Goal: Contribute content: Contribute content

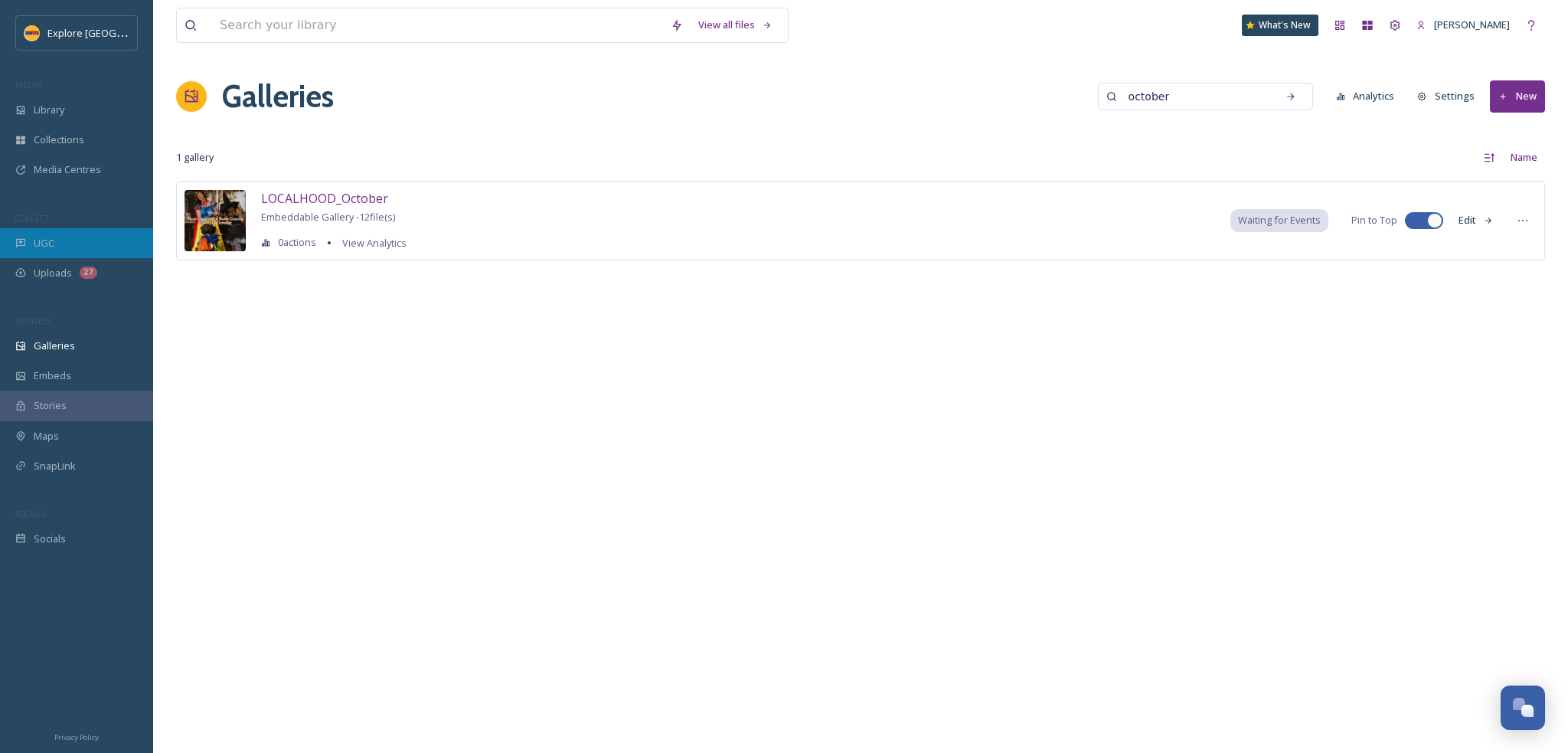
click at [40, 244] on span "UGC" at bounding box center [45, 242] width 21 height 14
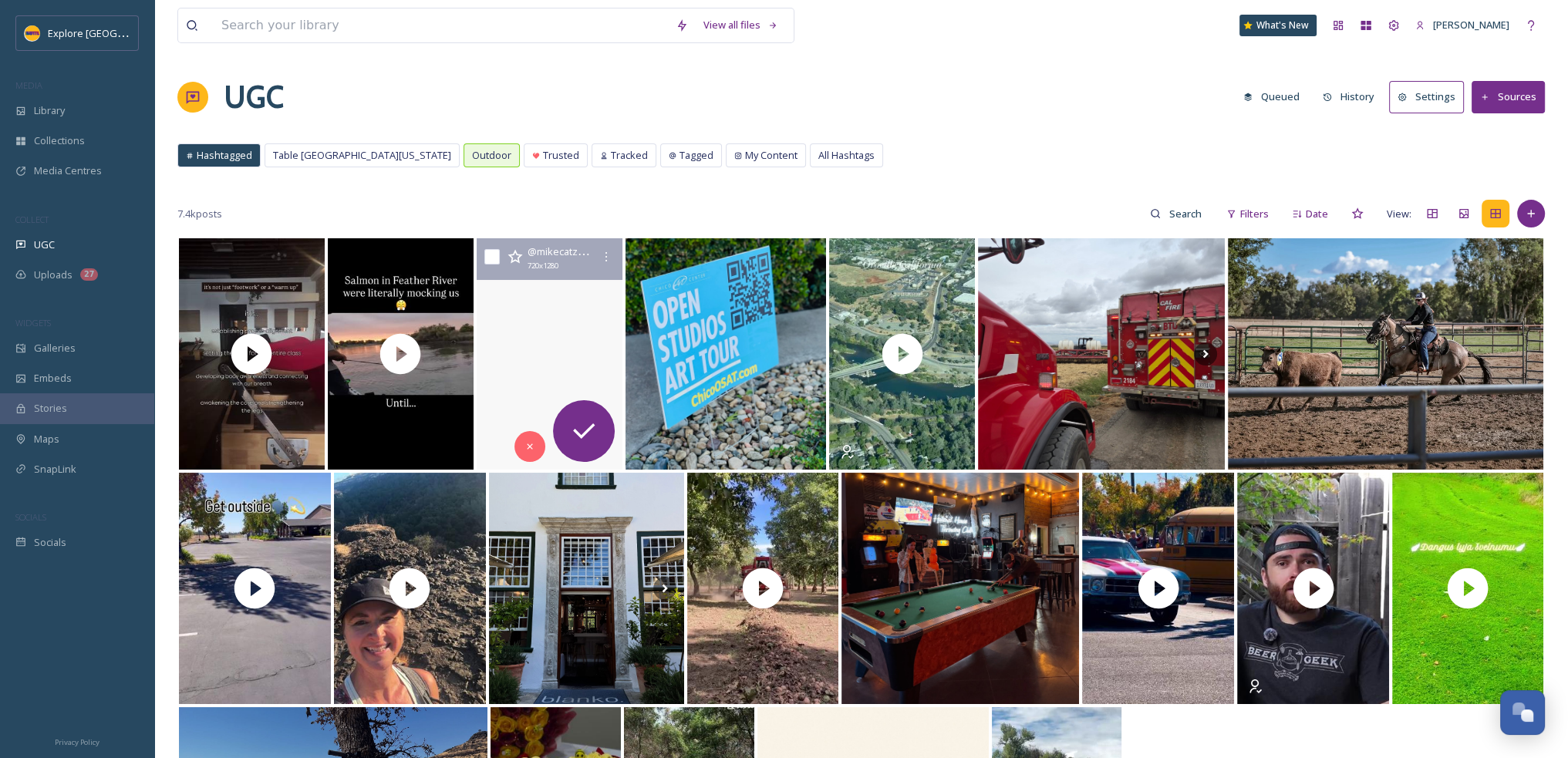
click at [528, 318] on video "#yahitrail \a#bearhole \a#placesivebeen" at bounding box center [549, 354] width 146 height 232
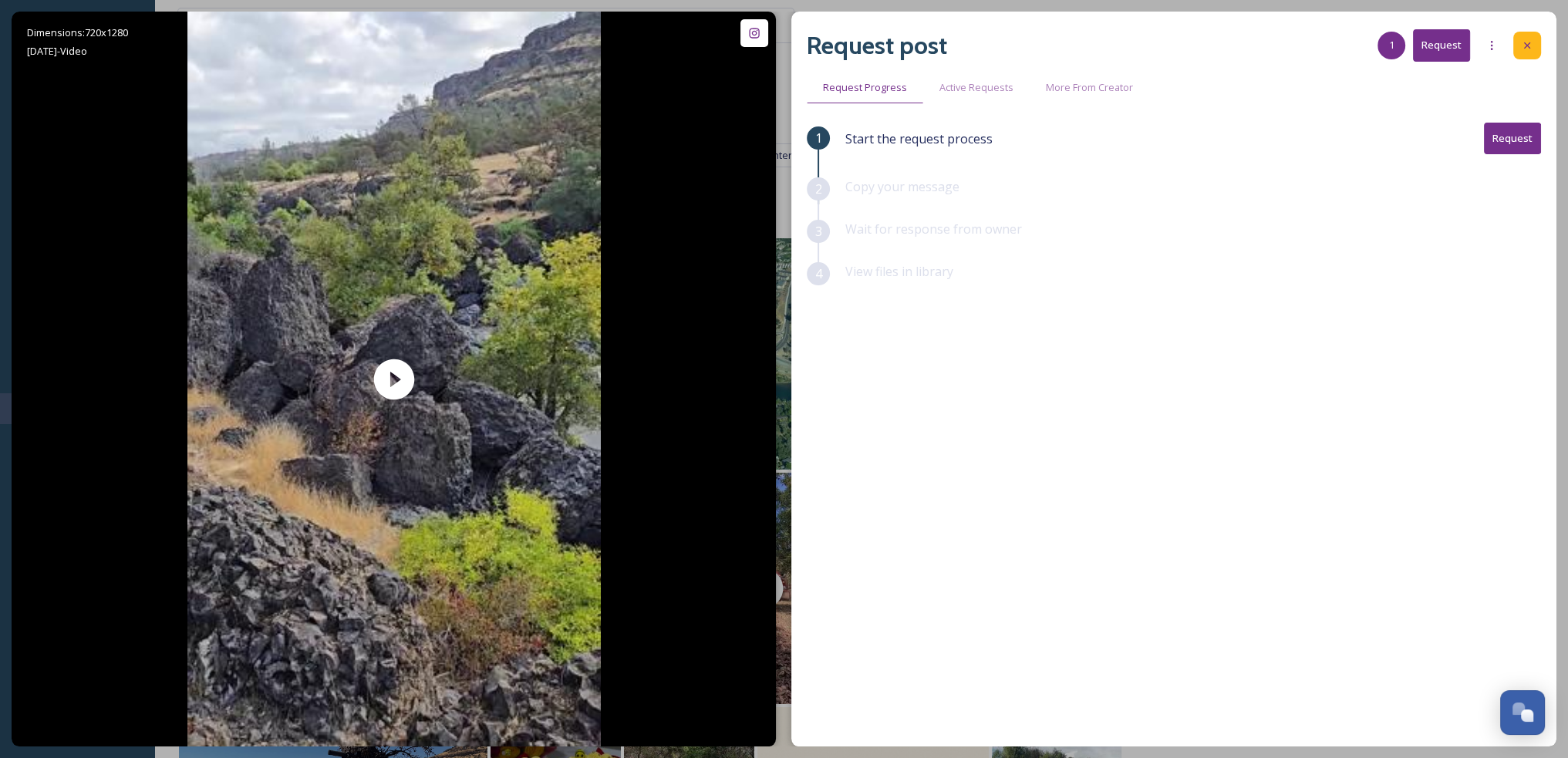
click at [1533, 47] on icon at bounding box center [1526, 45] width 12 height 12
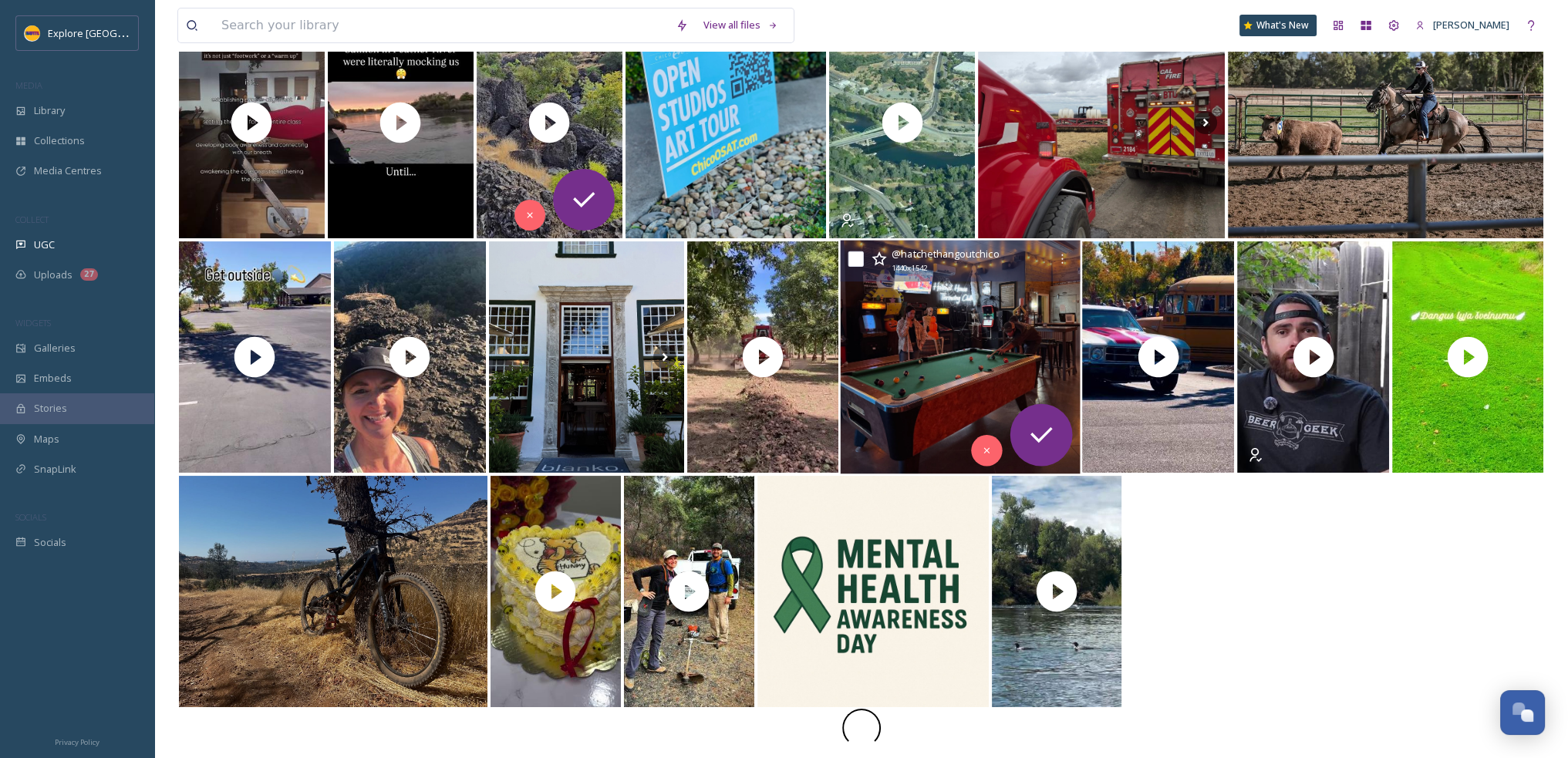
scroll to position [236, 0]
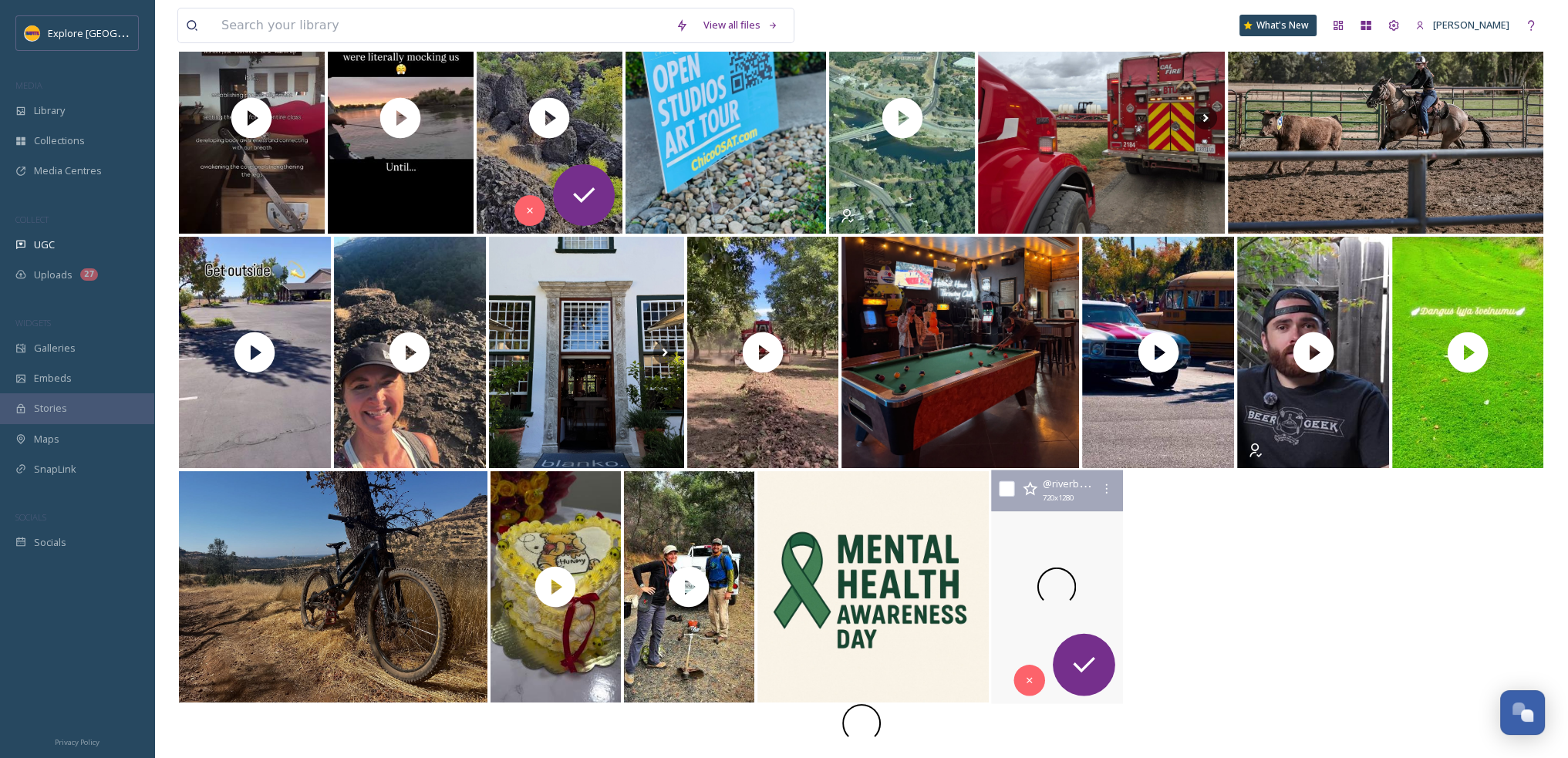
click at [1074, 585] on div at bounding box center [1056, 586] width 140 height 234
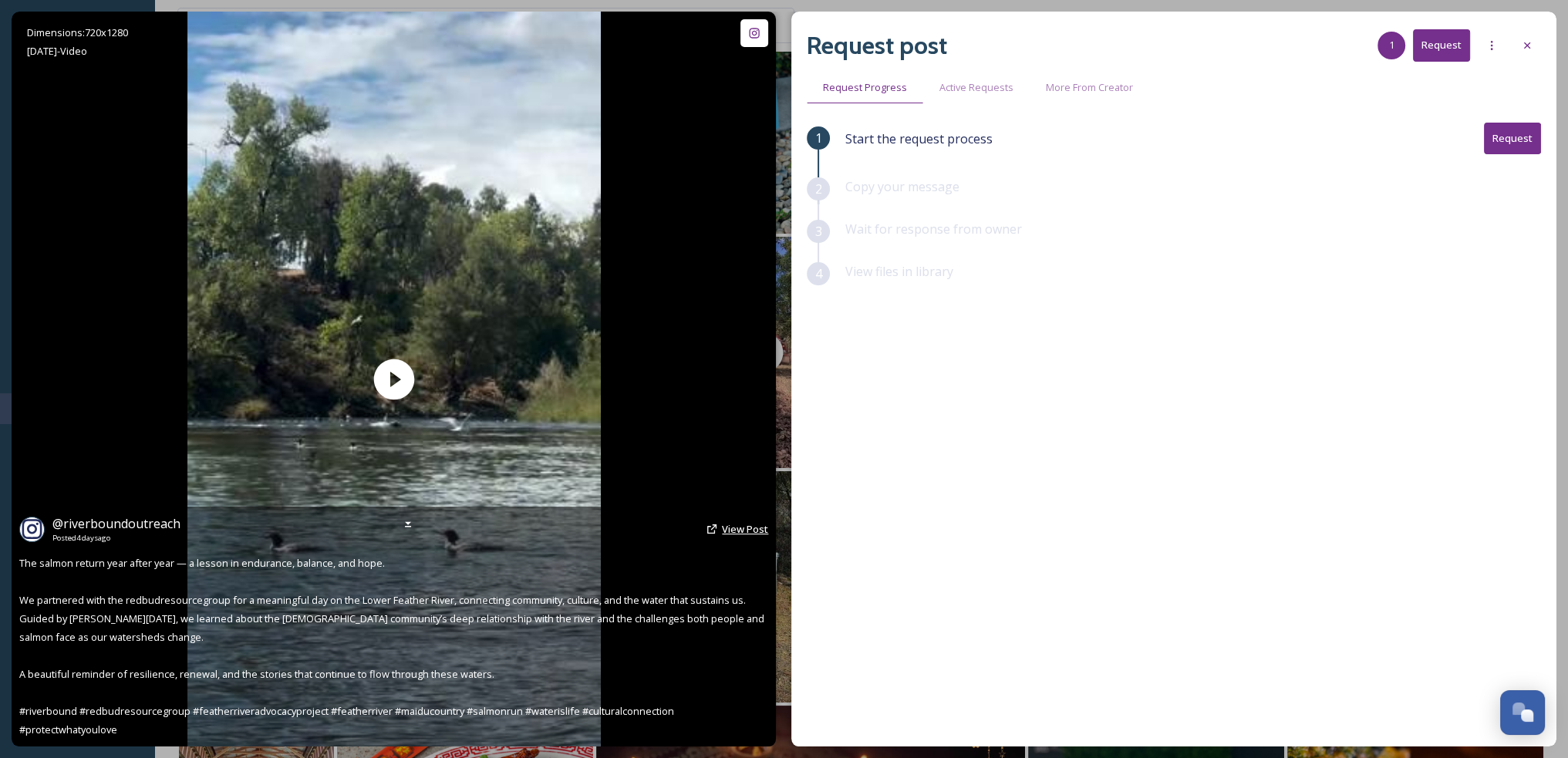
click at [728, 534] on span "View Post" at bounding box center [745, 528] width 47 height 14
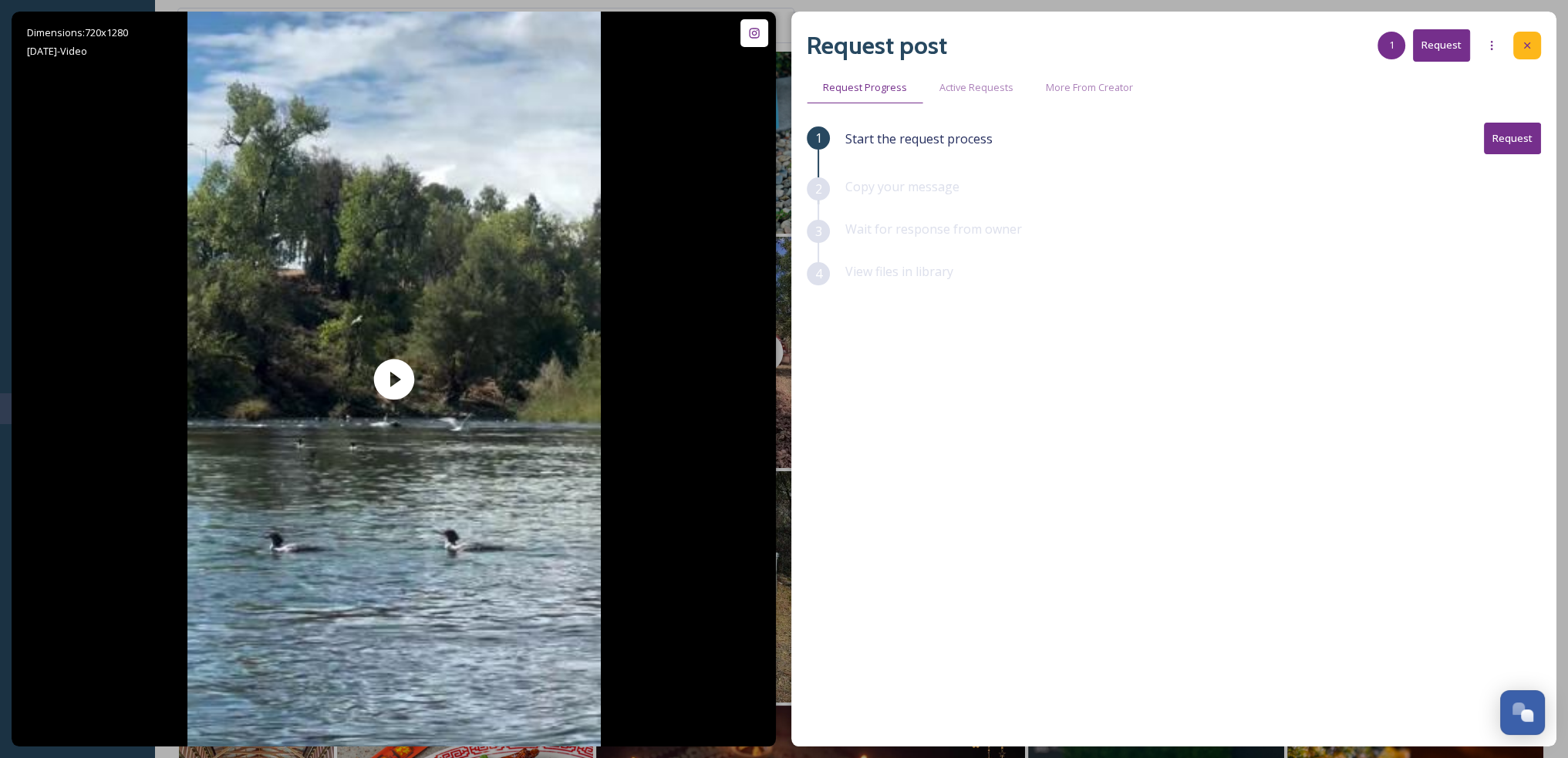
click at [1525, 47] on icon at bounding box center [1526, 45] width 12 height 12
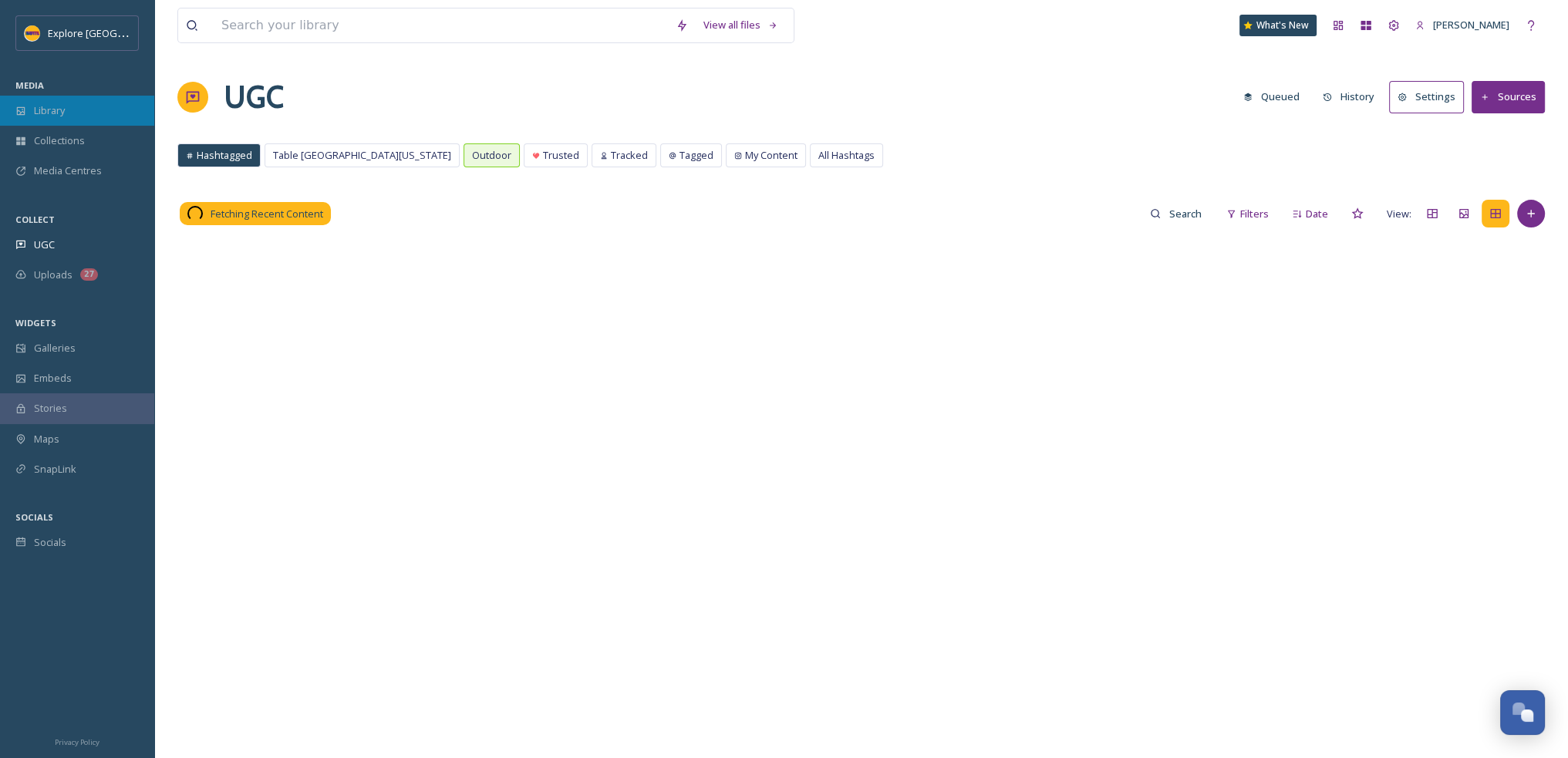
click at [69, 115] on div "Library" at bounding box center [77, 111] width 155 height 31
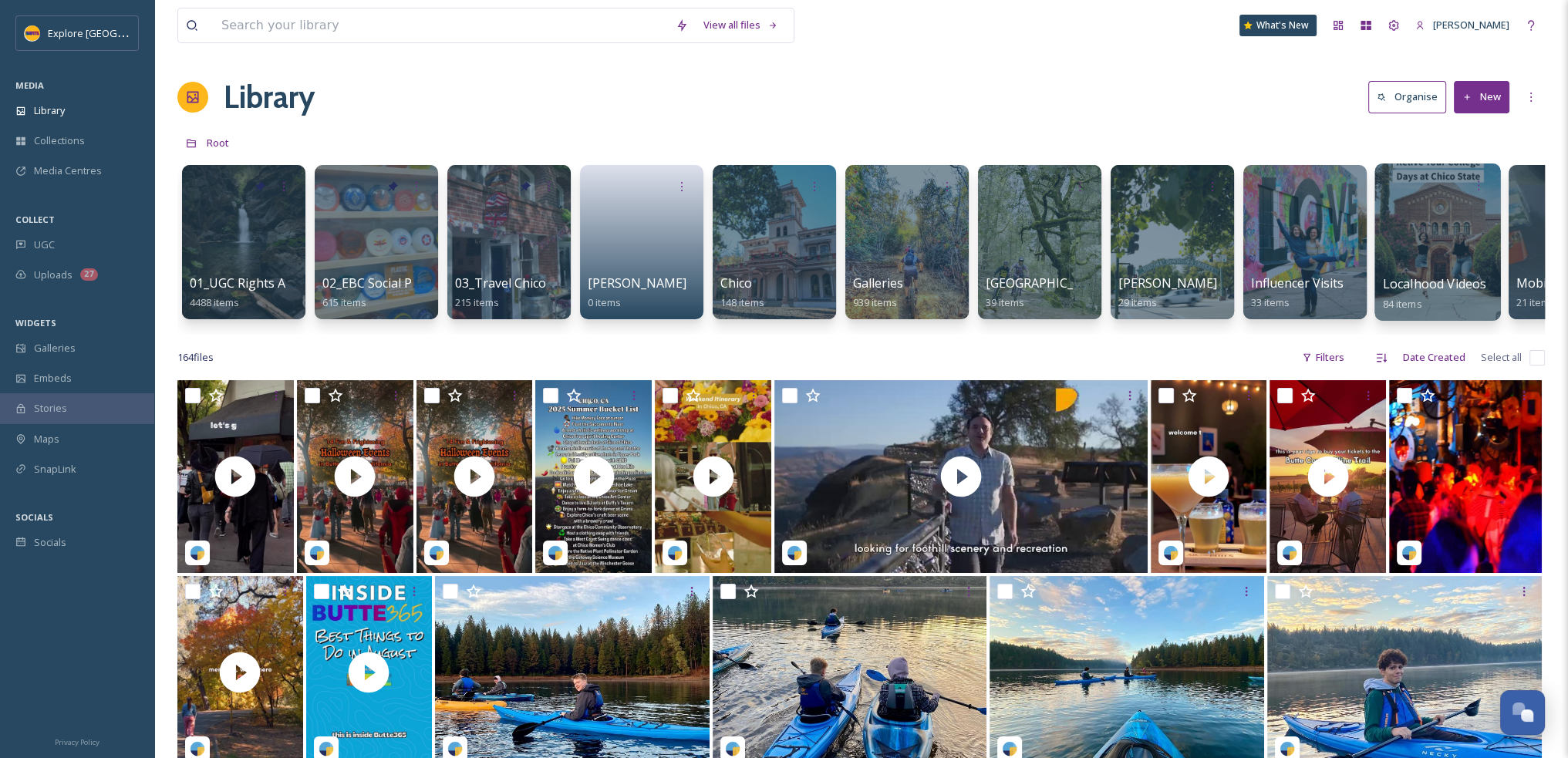
click at [1410, 281] on span "Localhood Videos" at bounding box center [1434, 284] width 104 height 17
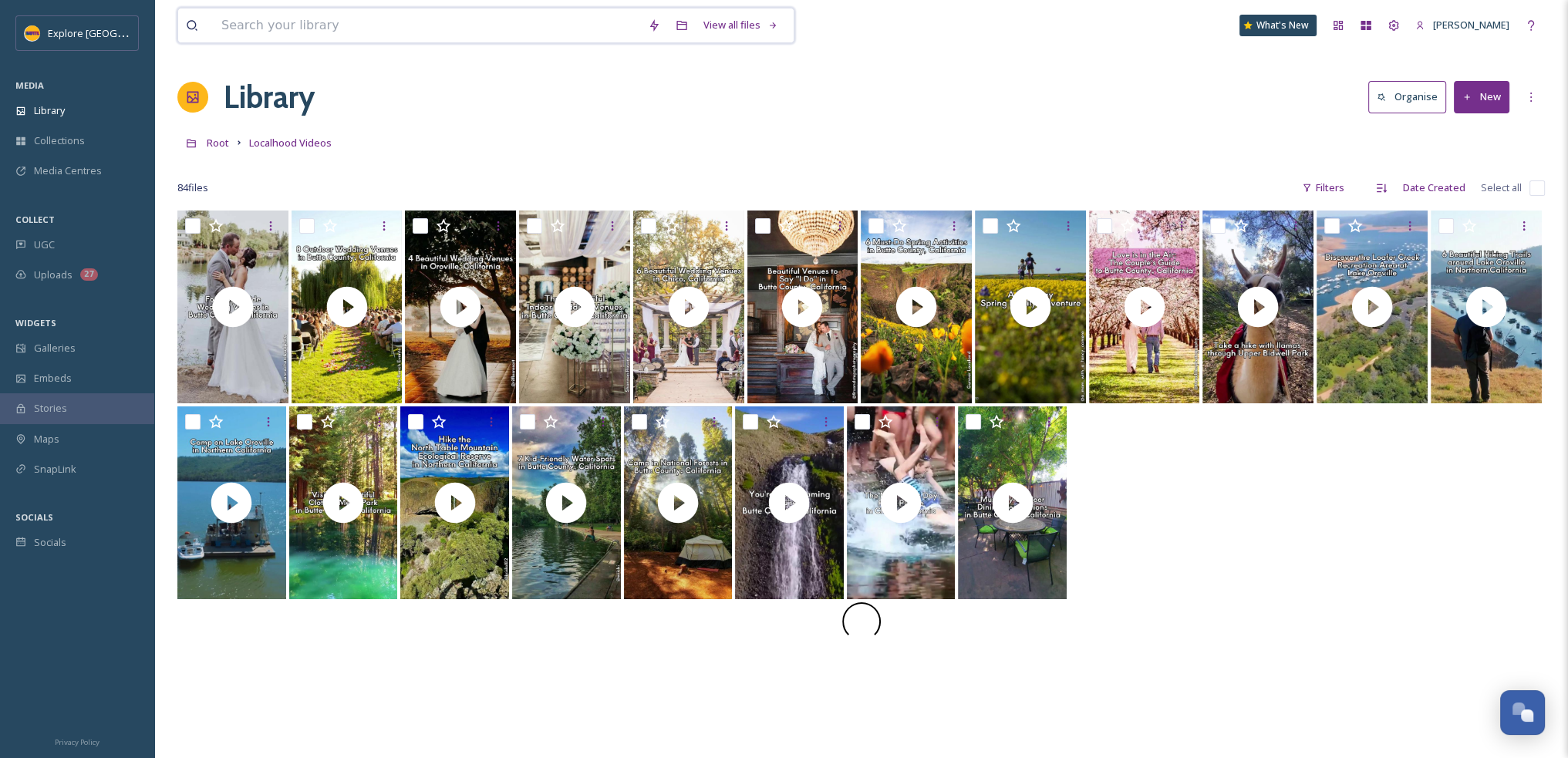
click at [269, 26] on input at bounding box center [426, 26] width 426 height 34
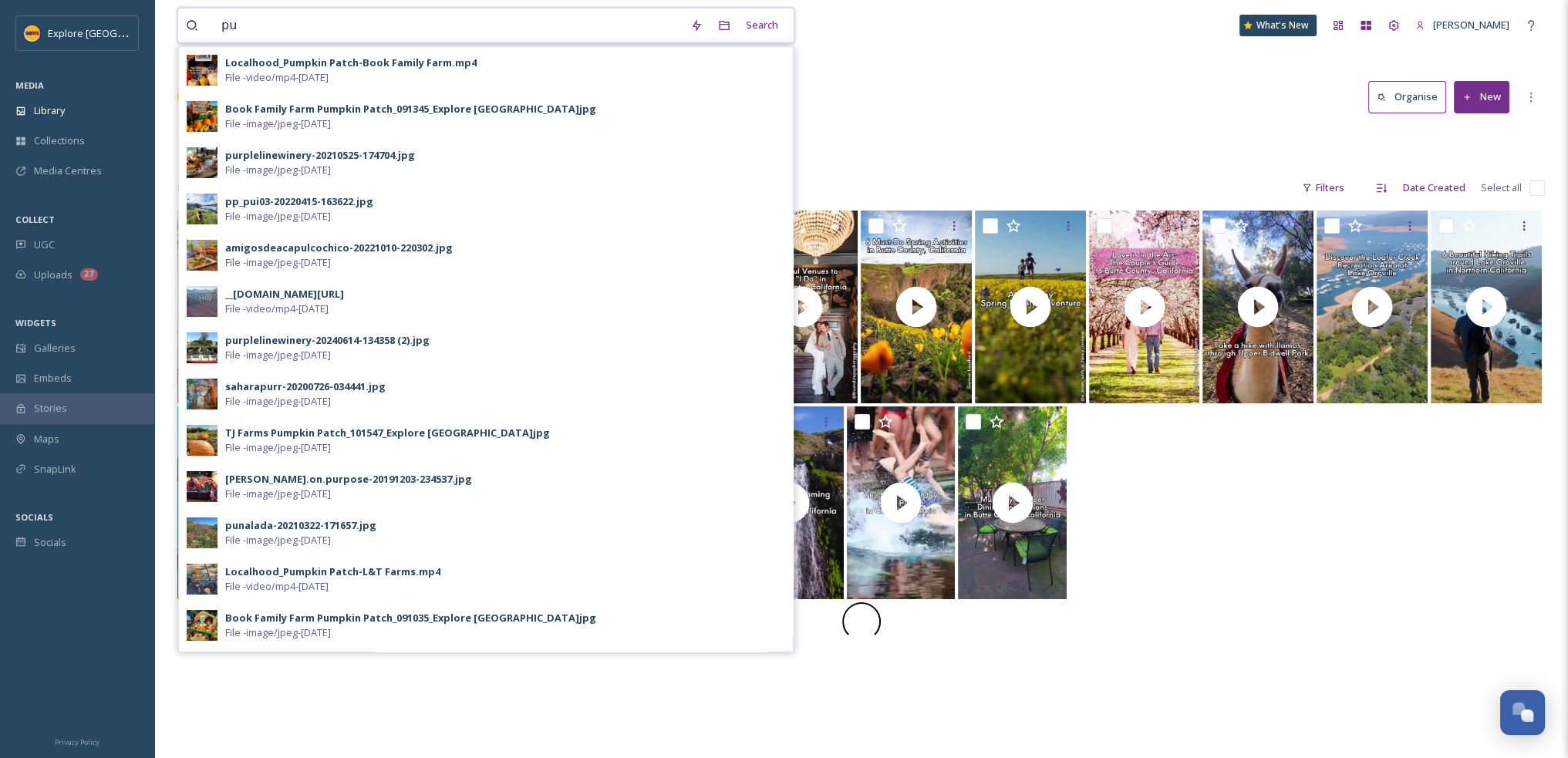
type input "p"
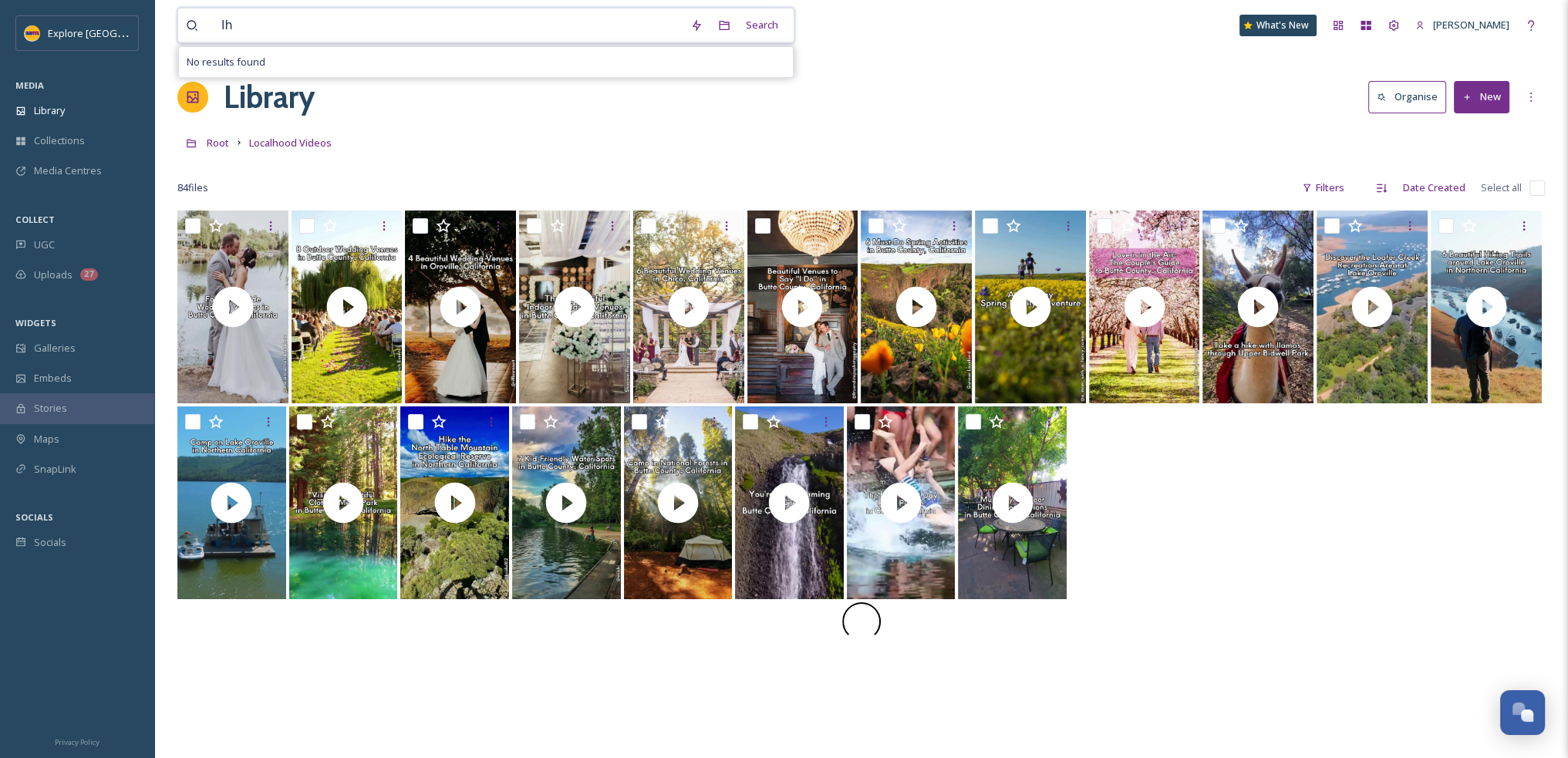
type input "l"
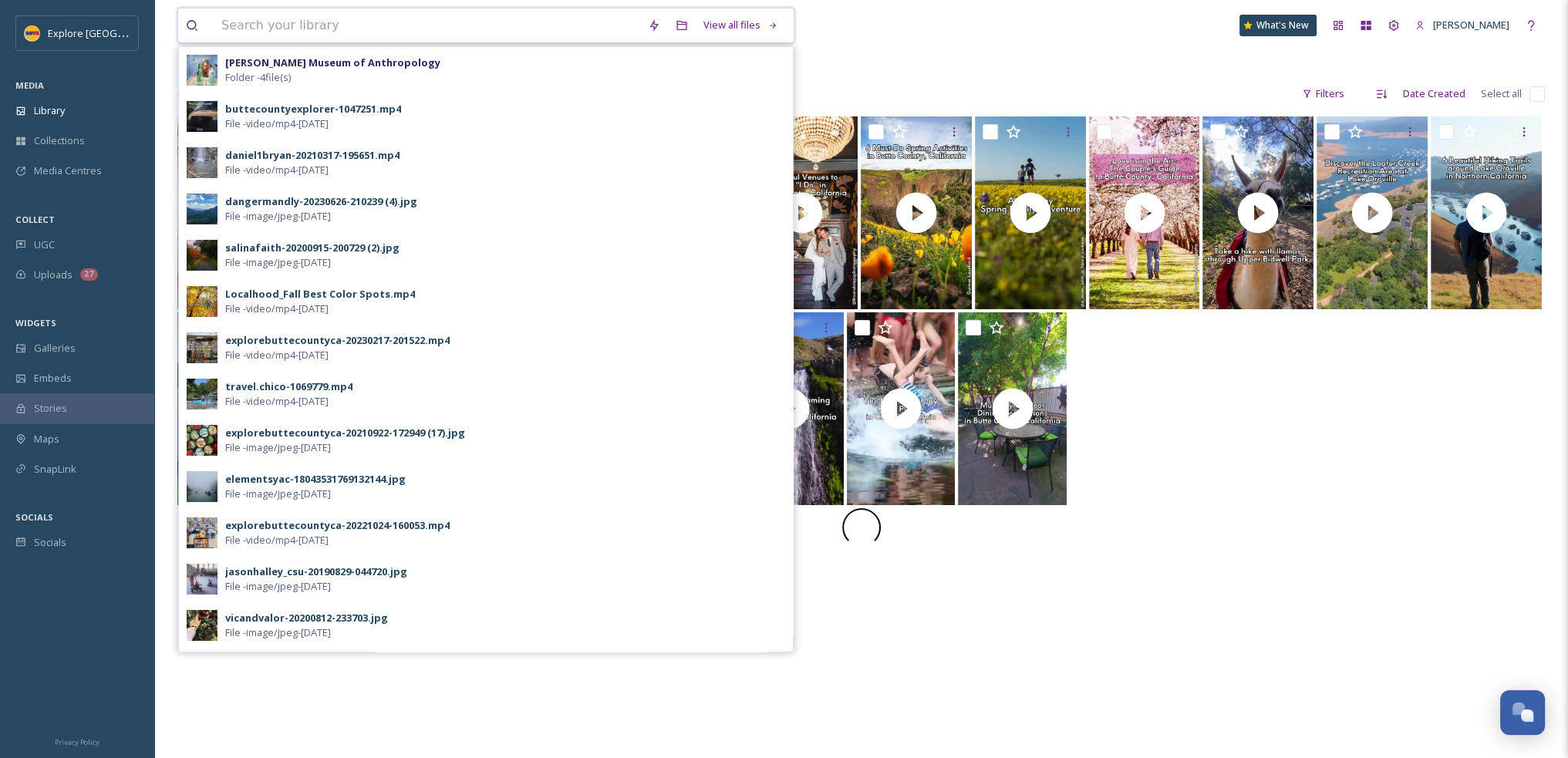
scroll to position [210, 0]
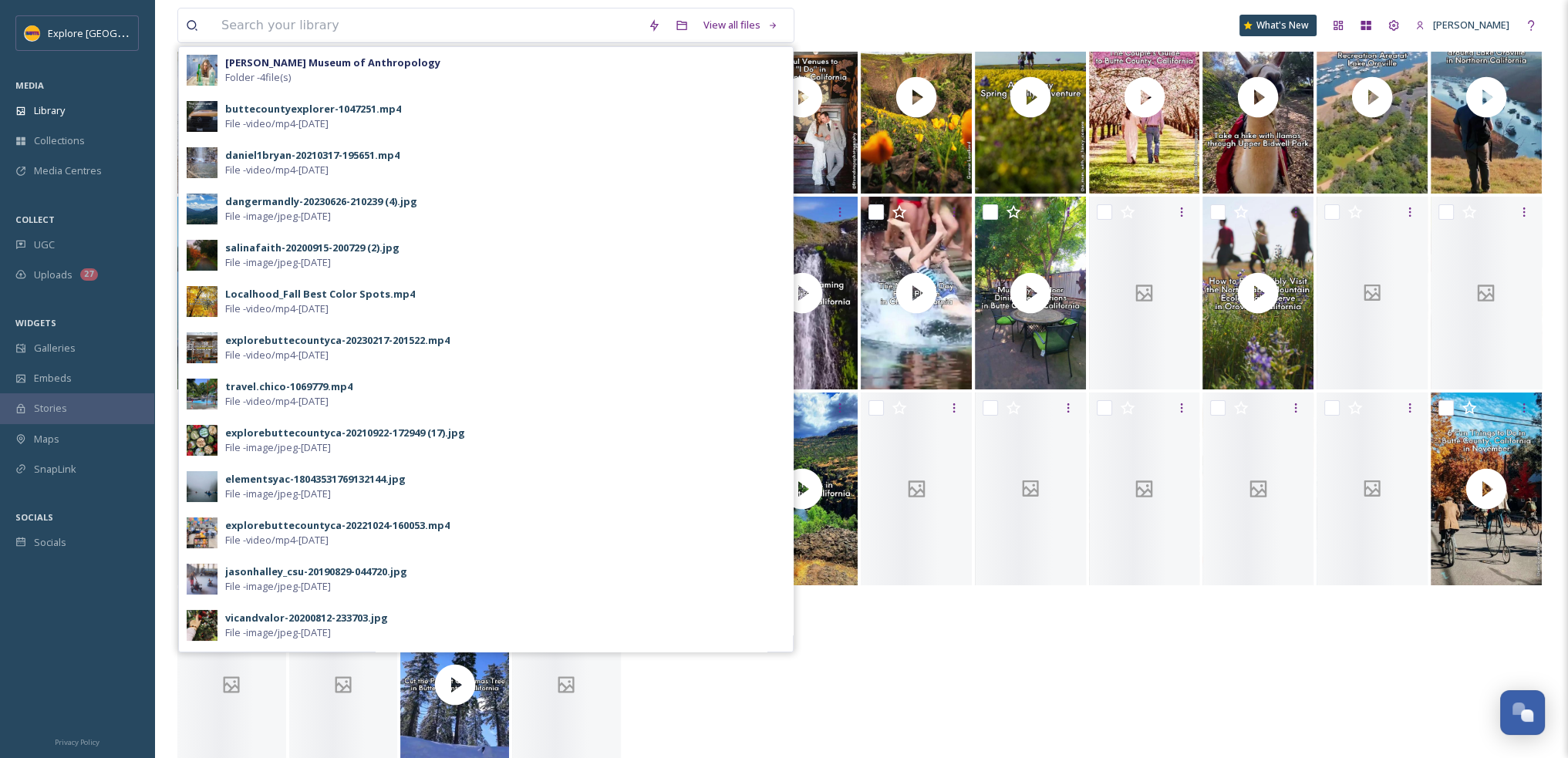
click at [868, 31] on div "View all files Valene L. Smith Museum of Anthropology Folder - 4 file(s) buttec…" at bounding box center [532, 25] width 711 height 35
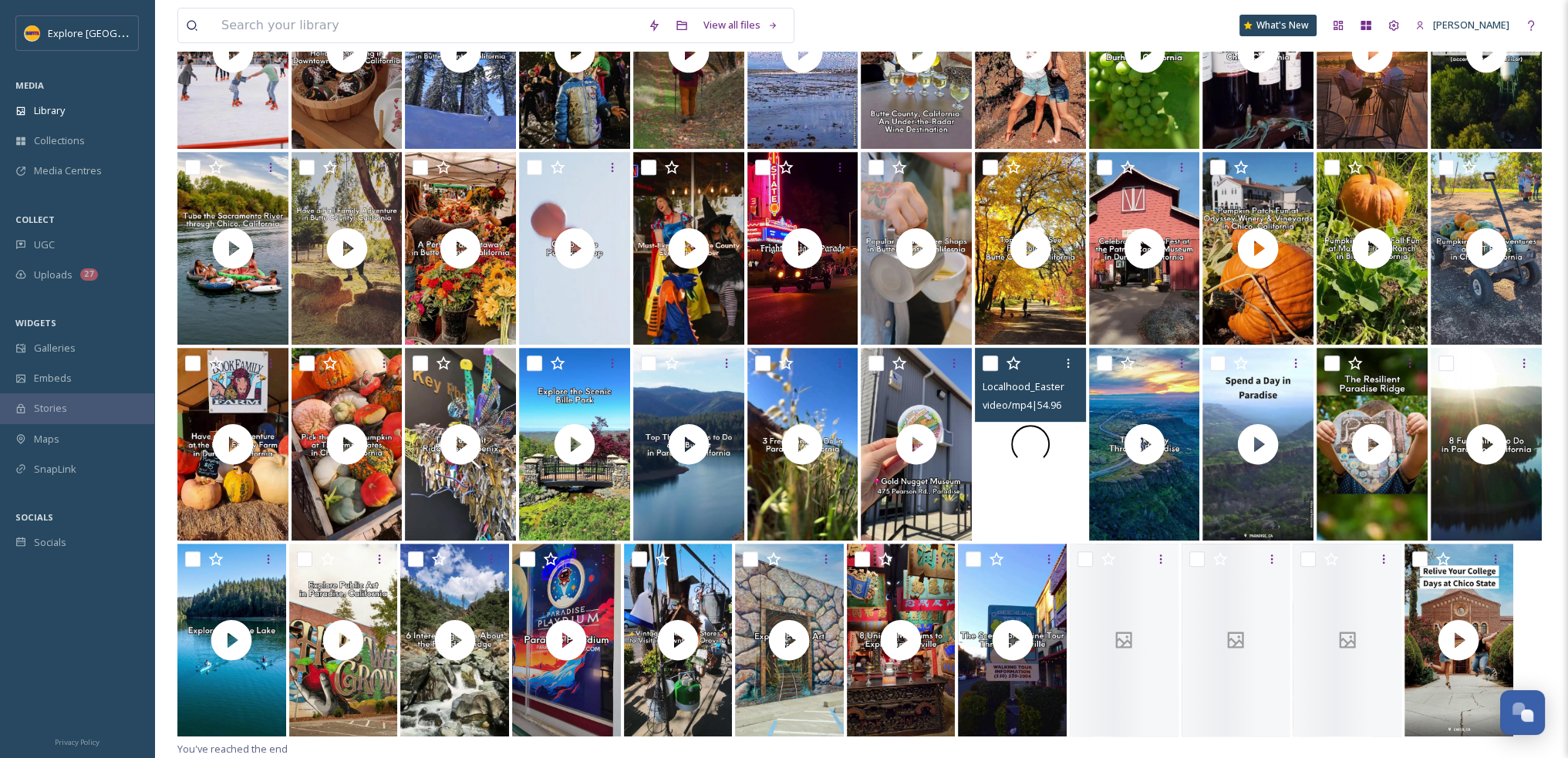
scroll to position [842, 0]
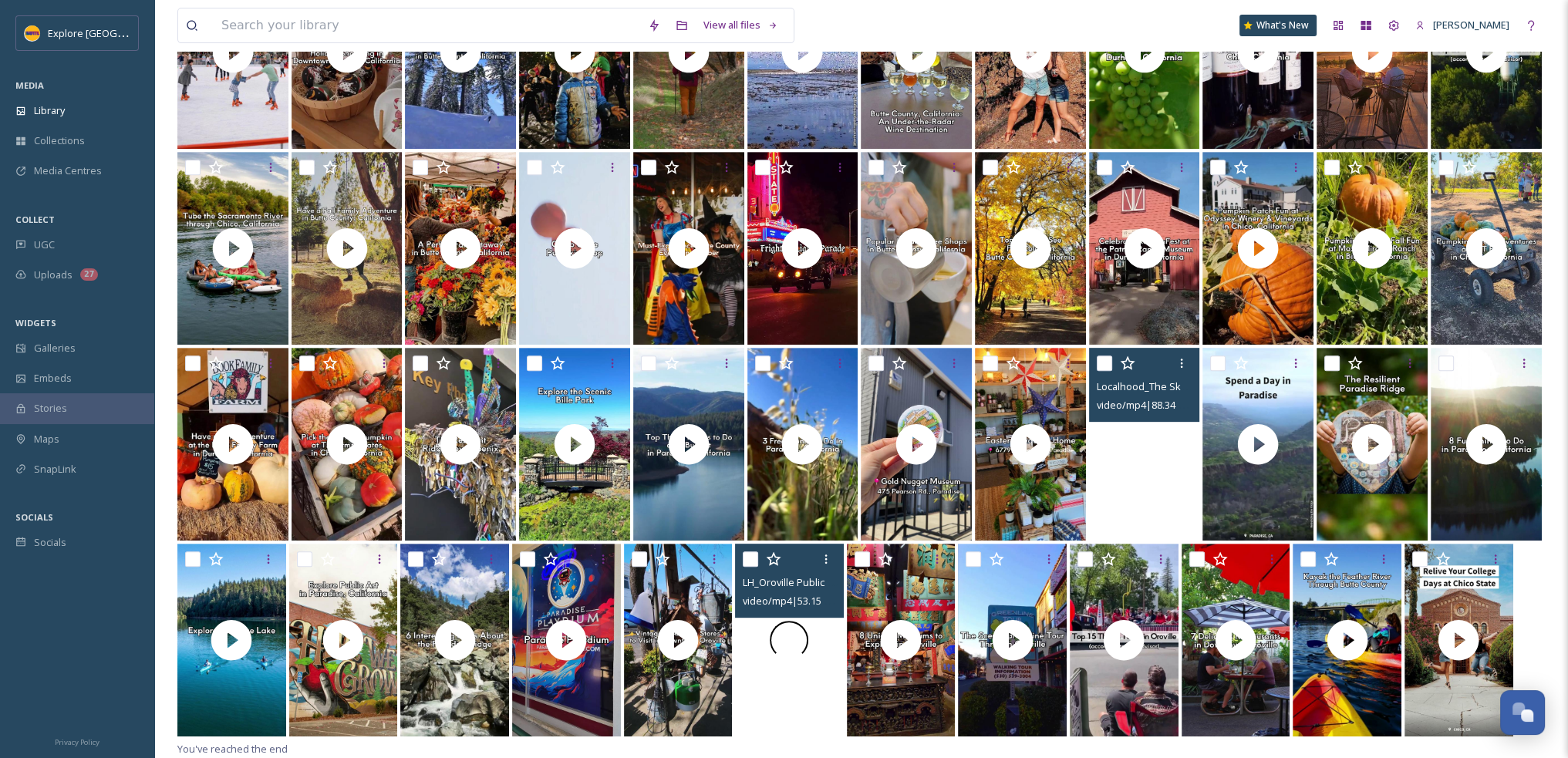
click at [769, 686] on video "LH_Oroville Public Art.mp4" at bounding box center [790, 640] width 109 height 193
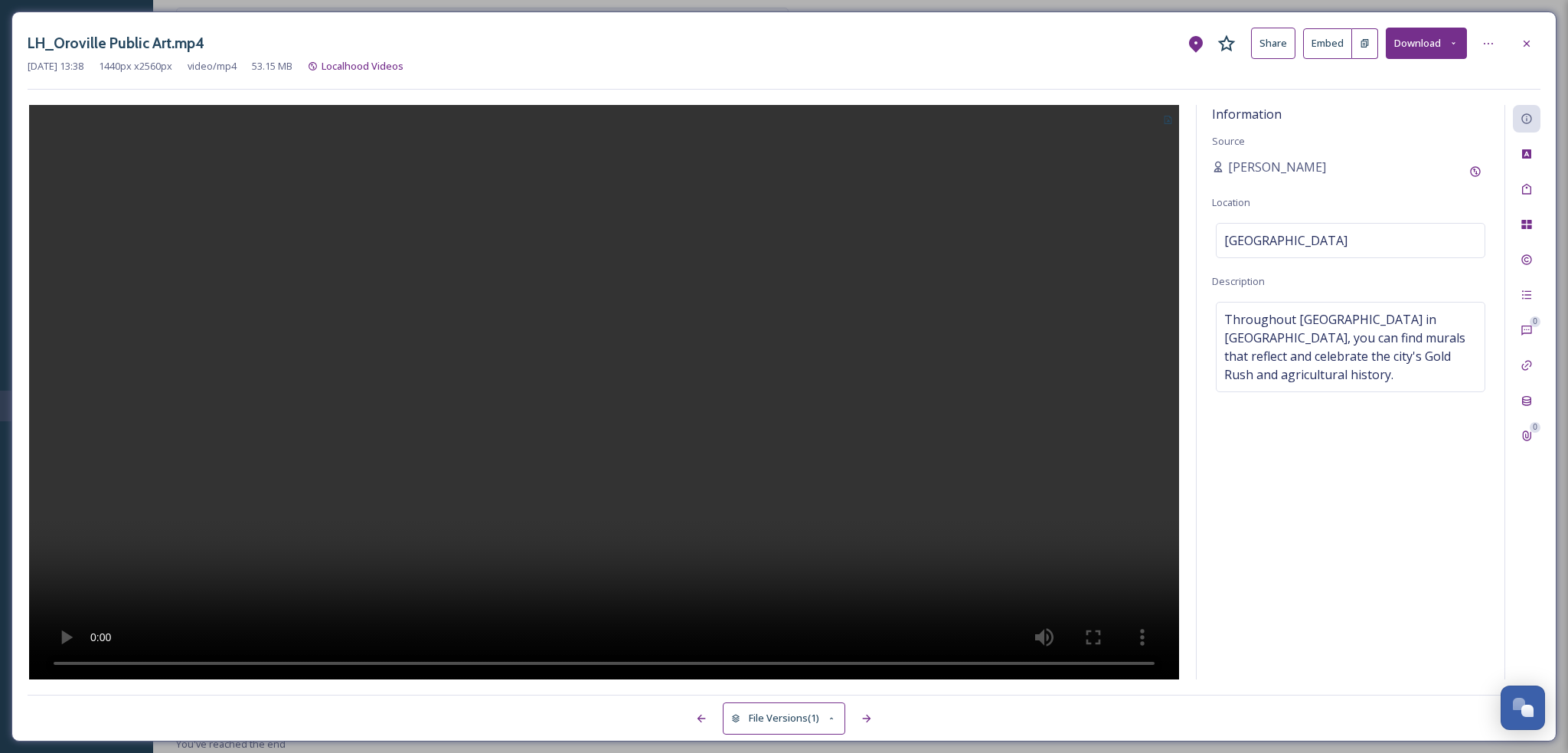
click at [1366, 43] on icon at bounding box center [1365, 43] width 8 height 9
click at [1526, 42] on icon at bounding box center [1526, 44] width 12 height 12
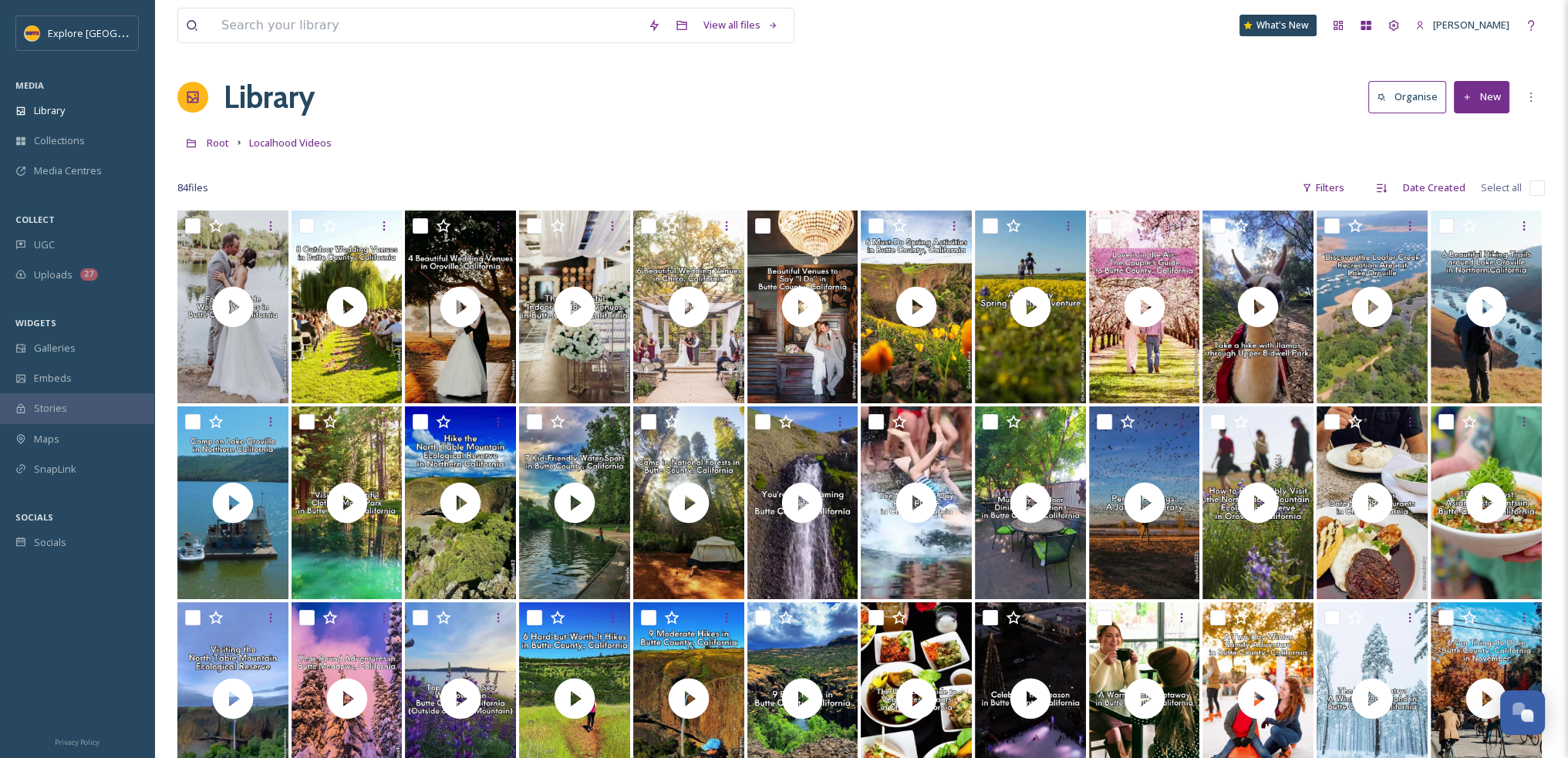
click at [1490, 97] on button "New" at bounding box center [1481, 96] width 55 height 31
click at [1467, 141] on div "File Upload" at bounding box center [1464, 133] width 87 height 31
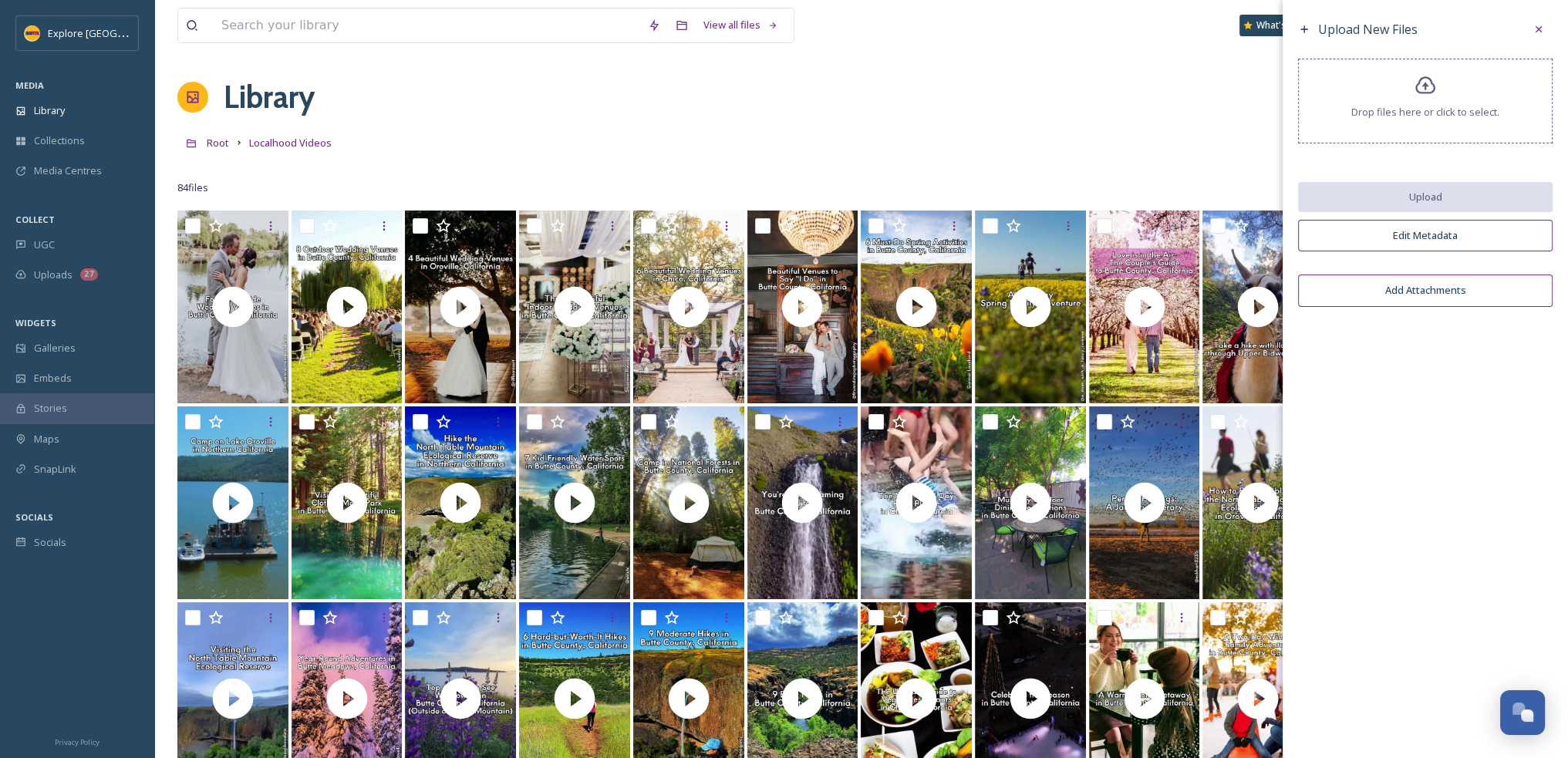
click at [1428, 132] on div "Drop files here or click to select." at bounding box center [1425, 100] width 255 height 85
click at [957, 110] on div "Library Organise New" at bounding box center [861, 97] width 1368 height 47
